Goal: Task Accomplishment & Management: Manage account settings

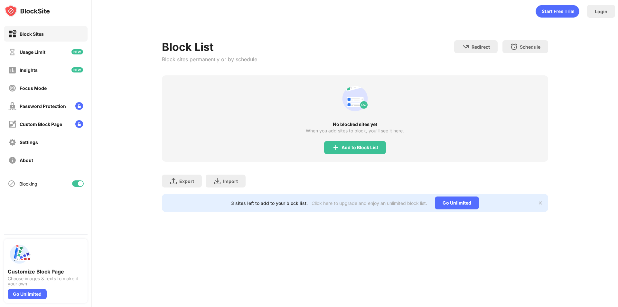
drag, startPoint x: 379, startPoint y: 140, endPoint x: 372, endPoint y: 147, distance: 9.8
click at [376, 144] on div "No blocked sites yet When you add sites to block, you’ll see it here. Add to Bl…" at bounding box center [355, 118] width 386 height 86
click at [370, 147] on div "Add to Block List" at bounding box center [359, 147] width 37 height 5
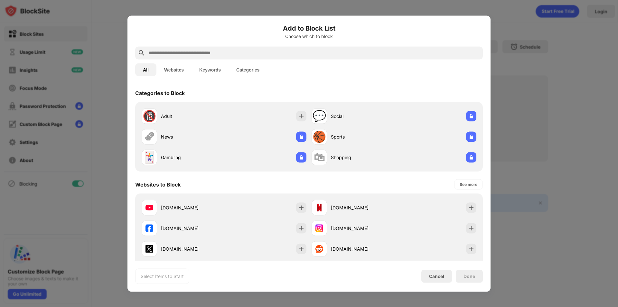
click at [225, 54] on input "text" at bounding box center [314, 53] width 332 height 8
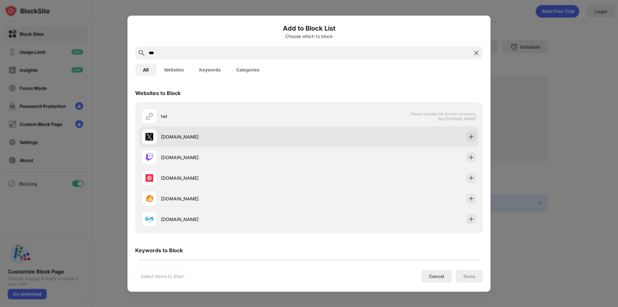
type input "***"
click at [206, 137] on div "[DOMAIN_NAME]" at bounding box center [235, 136] width 148 height 7
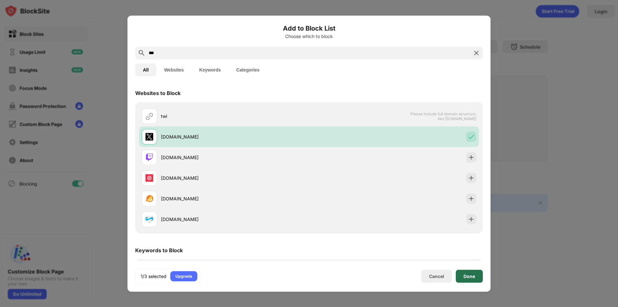
click at [464, 273] on div "Done" at bounding box center [469, 275] width 12 height 5
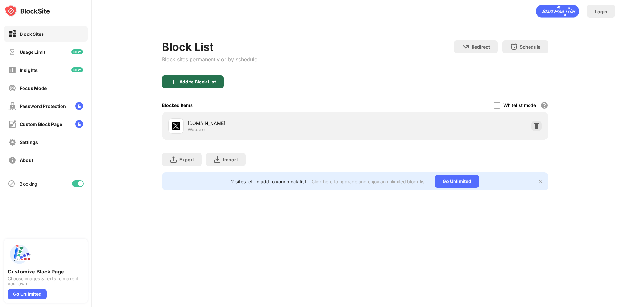
click at [215, 79] on div "Add to Block List" at bounding box center [197, 81] width 37 height 5
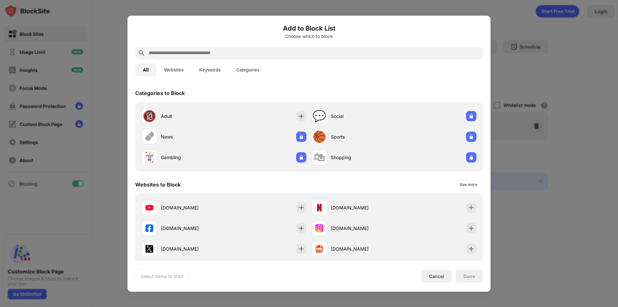
click at [200, 52] on input "text" at bounding box center [314, 53] width 332 height 8
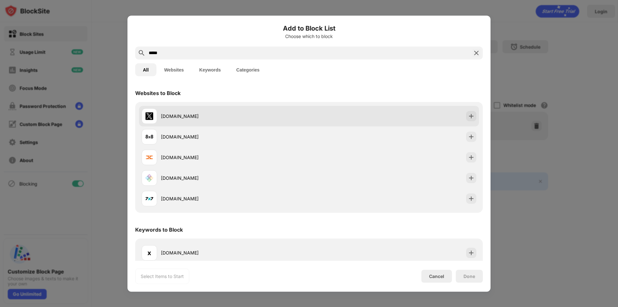
type input "*****"
click at [174, 117] on div "[DOMAIN_NAME]" at bounding box center [235, 116] width 148 height 7
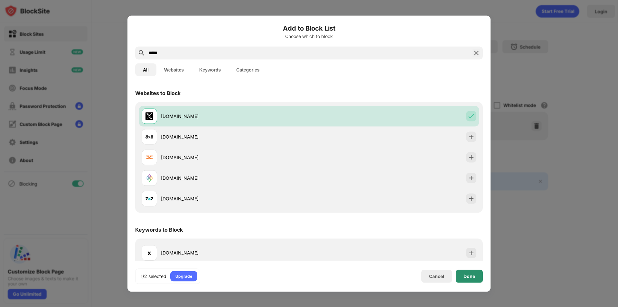
click at [469, 278] on div "Done" at bounding box center [469, 275] width 12 height 5
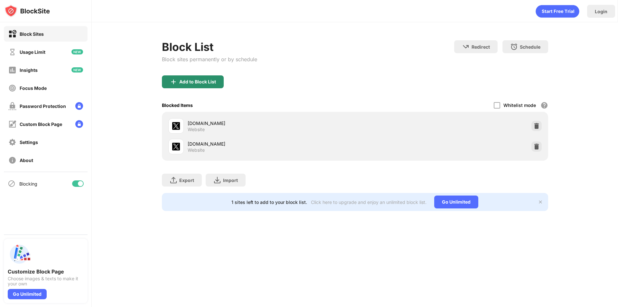
click at [199, 82] on div "Add to Block List" at bounding box center [197, 81] width 37 height 5
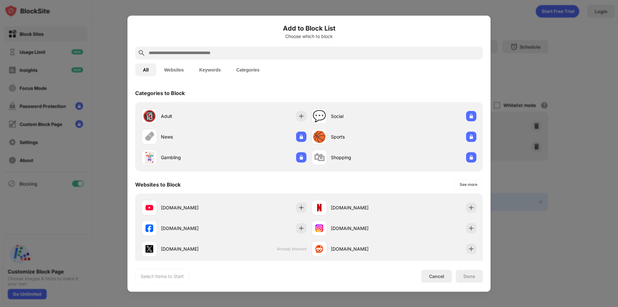
click at [213, 52] on input "text" at bounding box center [314, 53] width 332 height 8
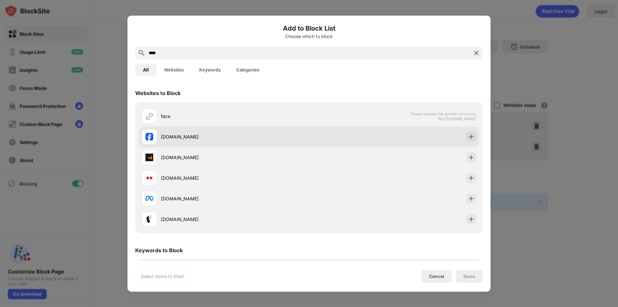
type input "****"
click at [192, 138] on div "[DOMAIN_NAME]" at bounding box center [235, 136] width 148 height 7
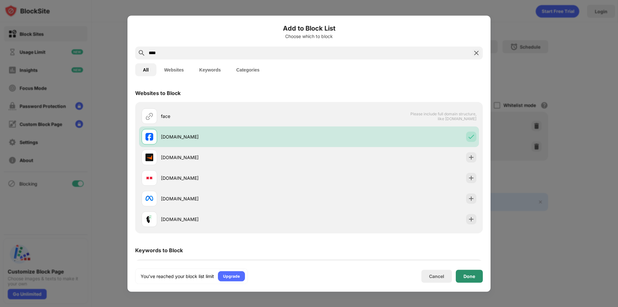
click at [474, 273] on div "Done" at bounding box center [469, 275] width 12 height 5
